Goal: Find specific page/section: Find specific page/section

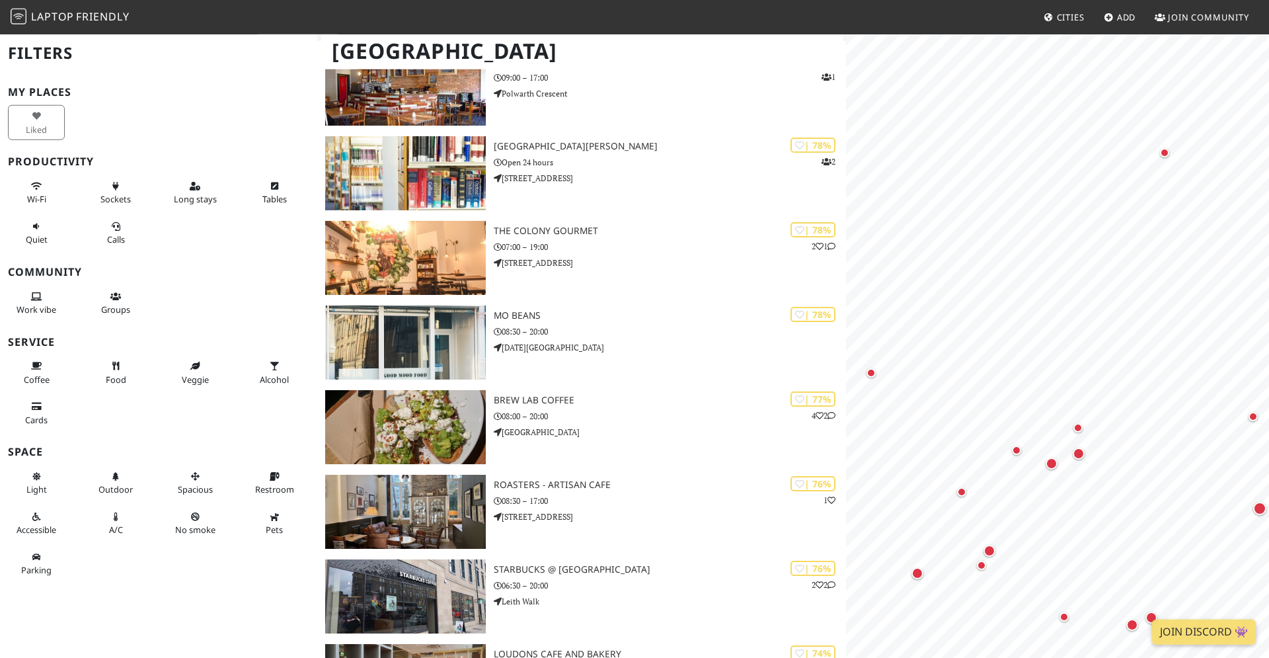
scroll to position [1416, 0]
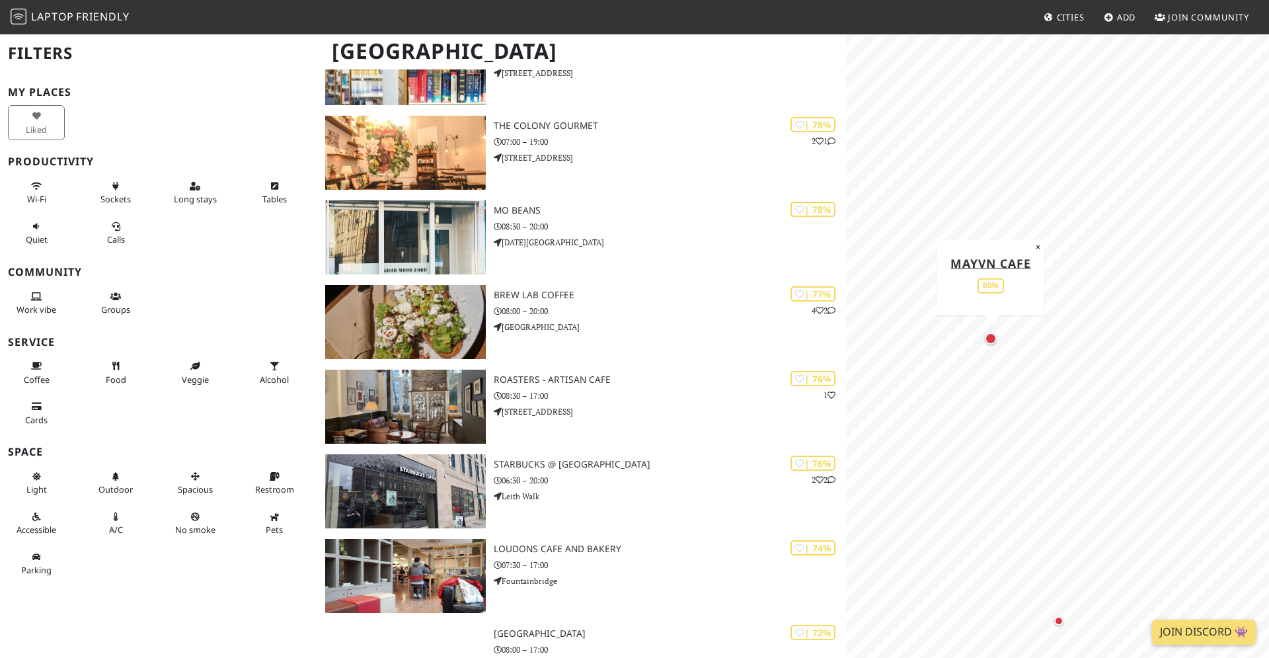
click at [988, 337] on div "Map marker" at bounding box center [991, 339] width 12 height 12
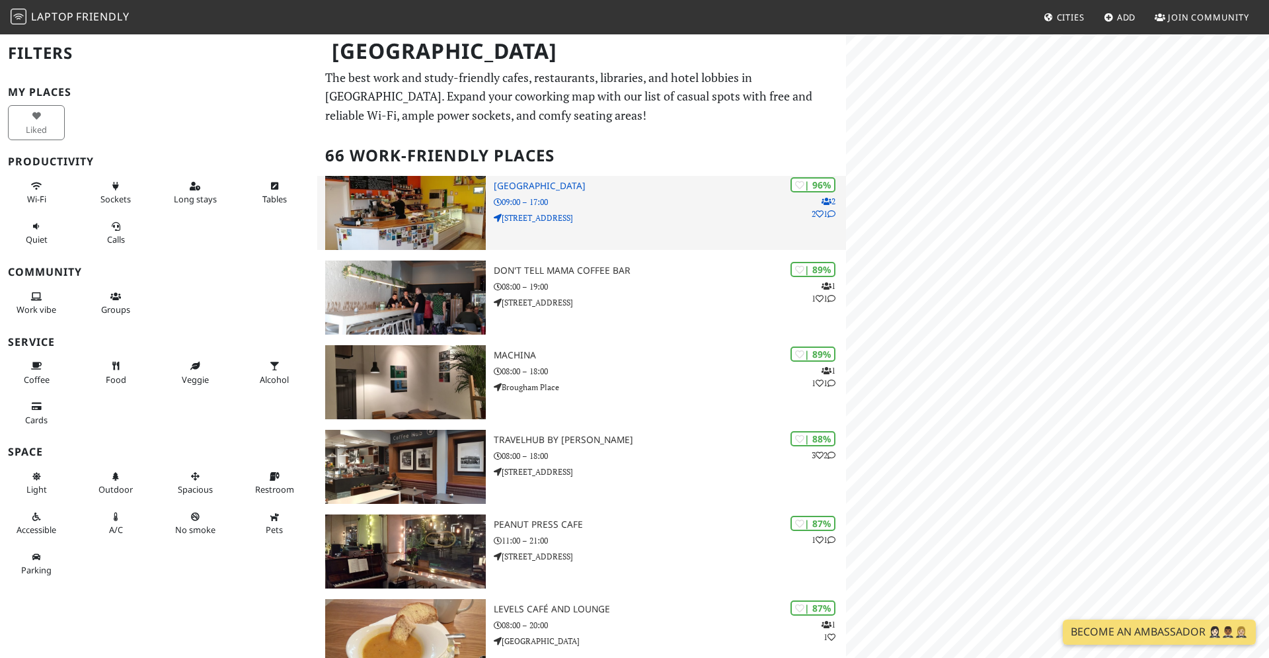
scroll to position [2, 0]
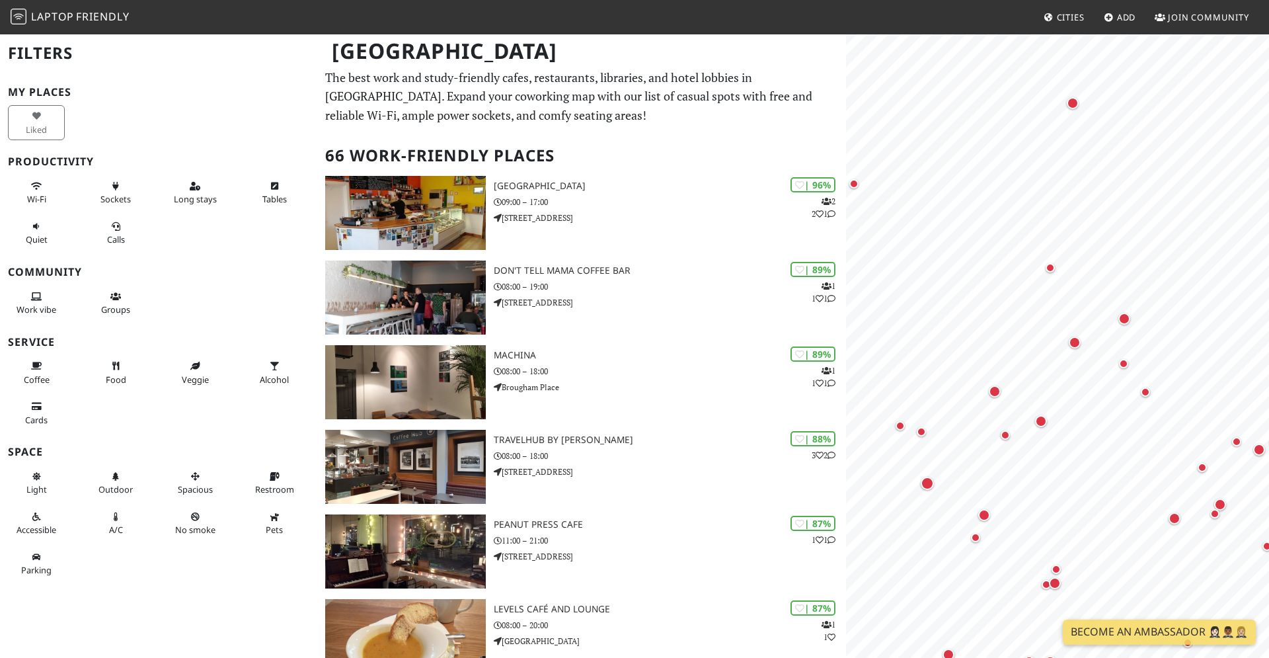
click at [692, 100] on p "The best work and study-friendly cafes, restaurants, libraries, and hotel lobbi…" at bounding box center [581, 96] width 513 height 57
